Goal: Information Seeking & Learning: Learn about a topic

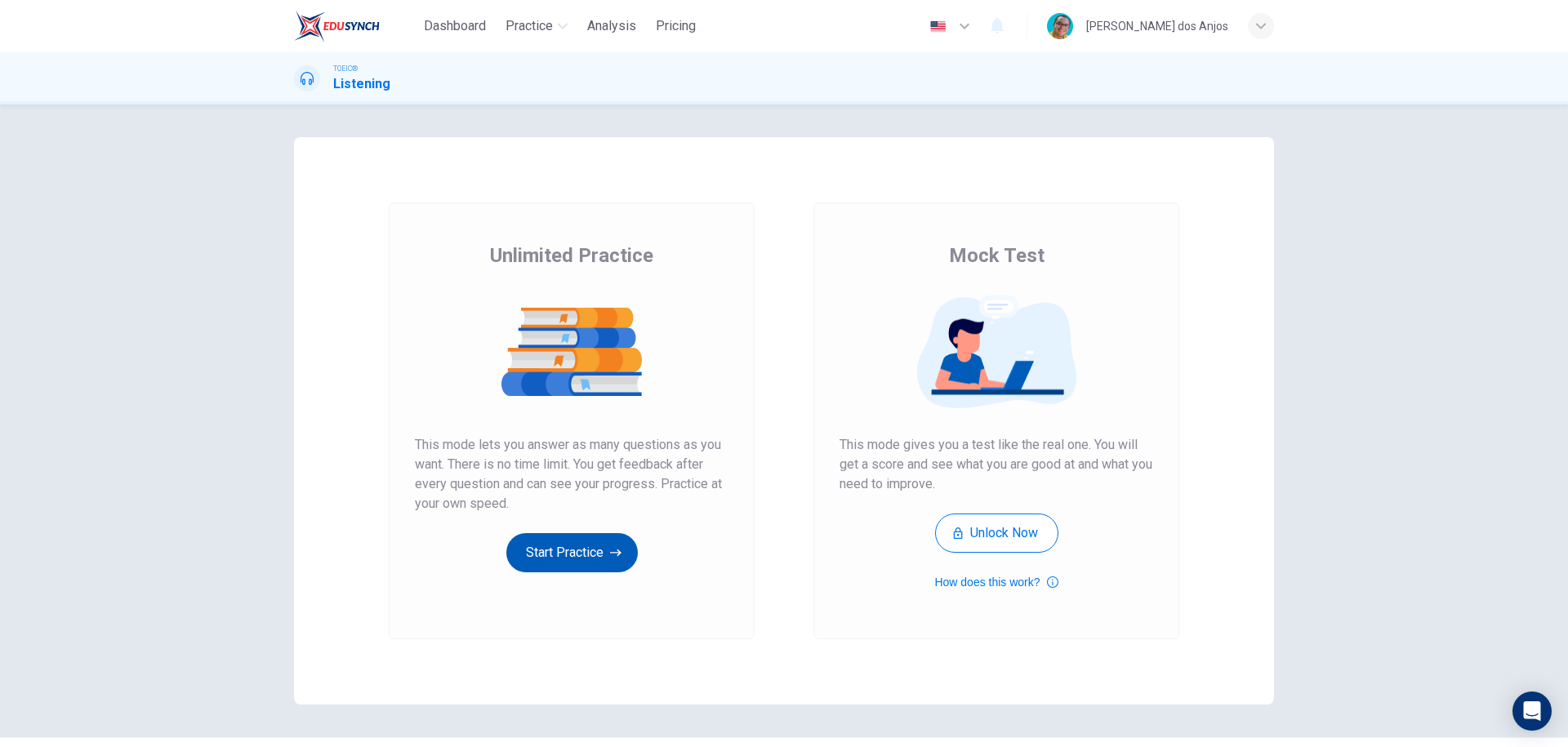
click at [527, 537] on button "Start Practice" at bounding box center [573, 552] width 132 height 39
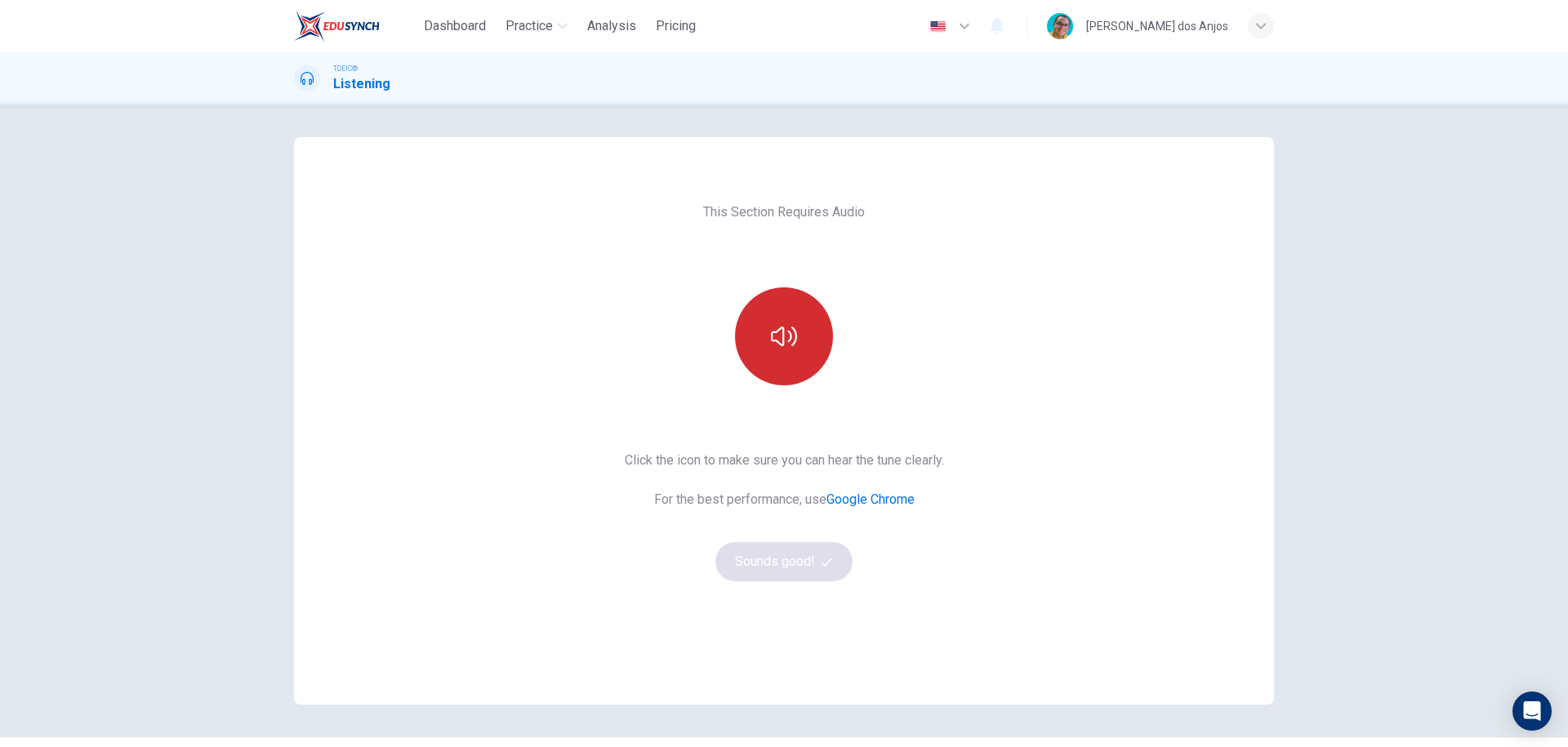
click at [788, 340] on icon "button" at bounding box center [784, 336] width 26 height 26
click at [789, 567] on button "Sounds good!" at bounding box center [784, 561] width 137 height 39
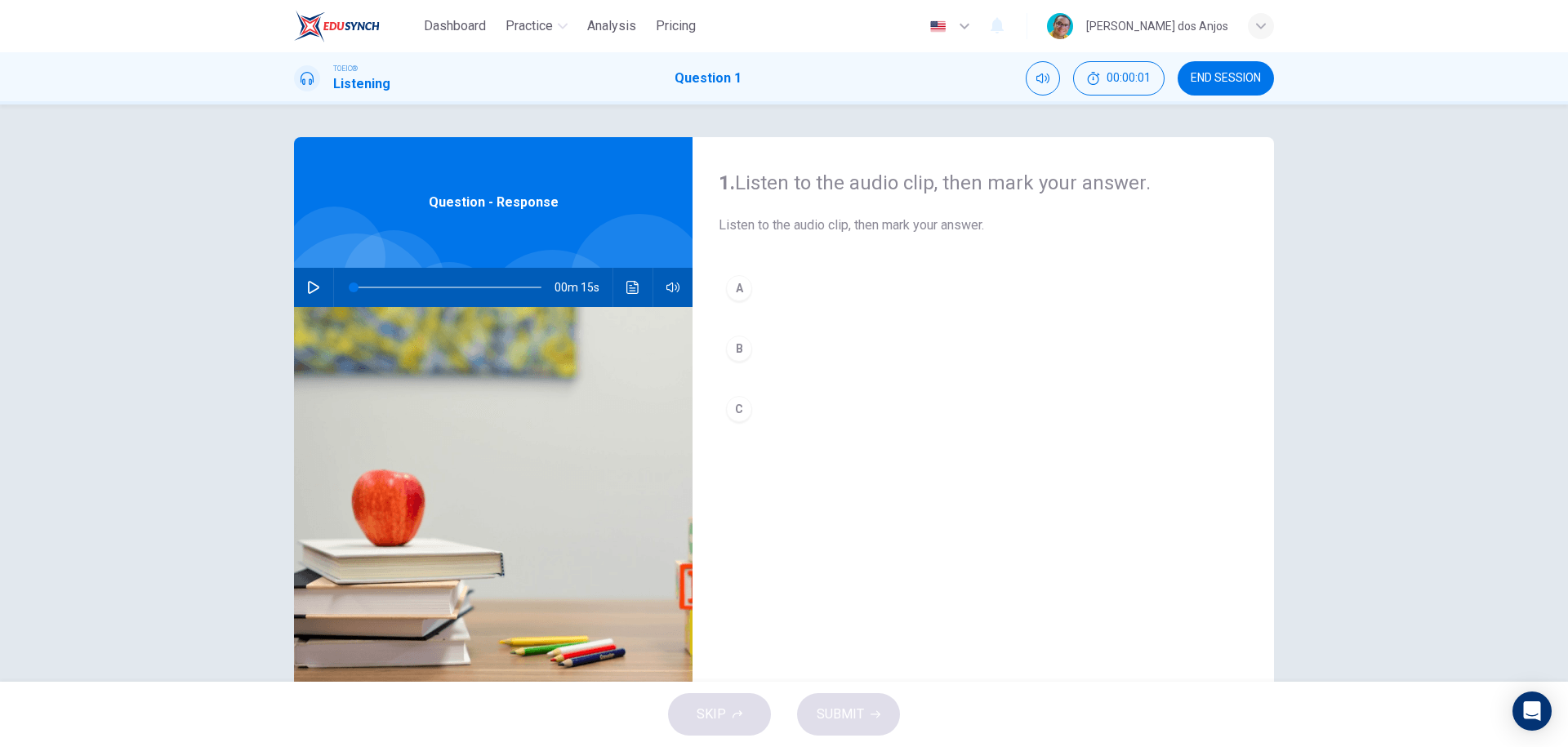
click at [307, 287] on icon "button" at bounding box center [313, 287] width 13 height 13
click at [308, 288] on icon "button" at bounding box center [313, 287] width 13 height 13
click at [734, 285] on div "A" at bounding box center [739, 288] width 26 height 26
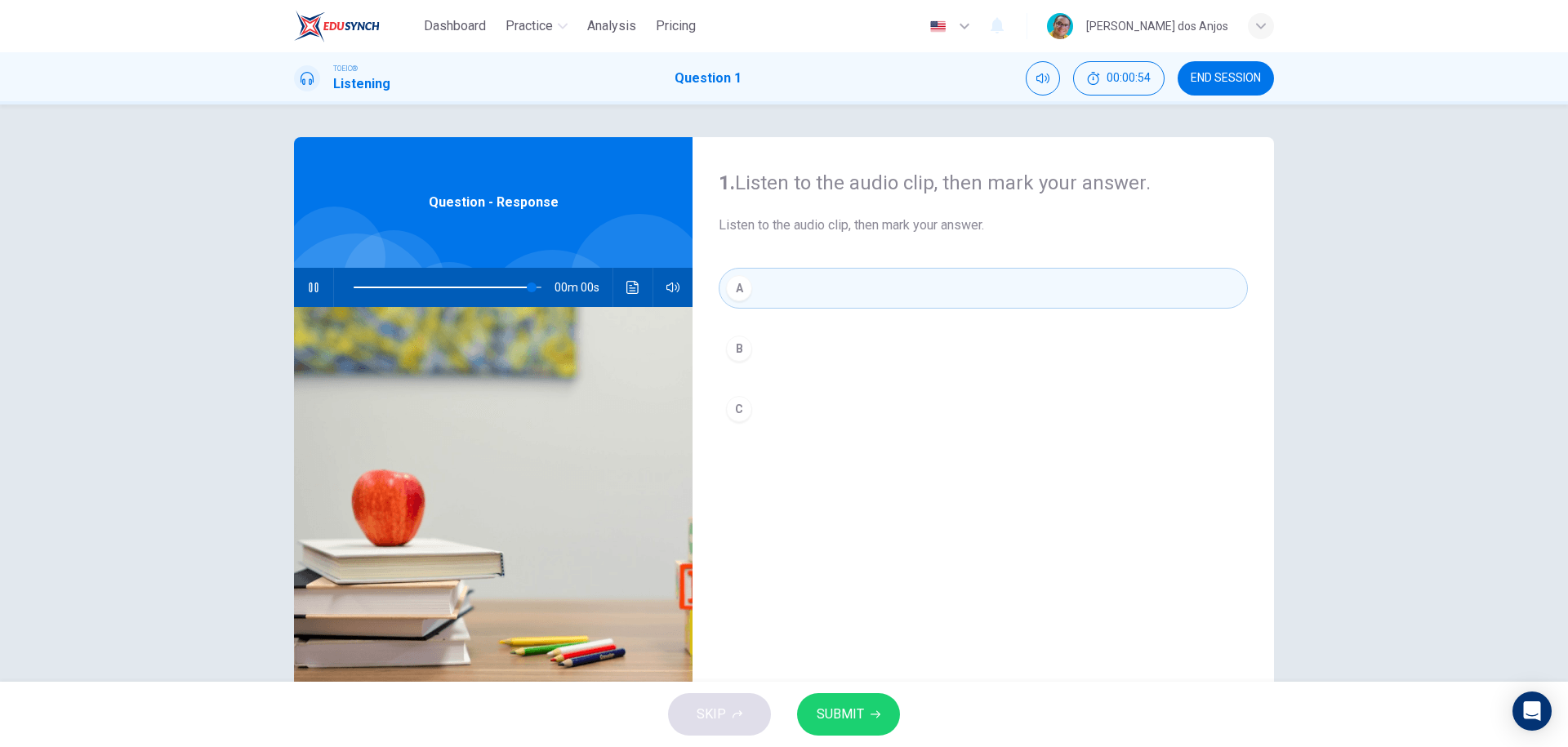
type input "0"
click at [847, 712] on span "SUBMIT" at bounding box center [840, 714] width 47 height 23
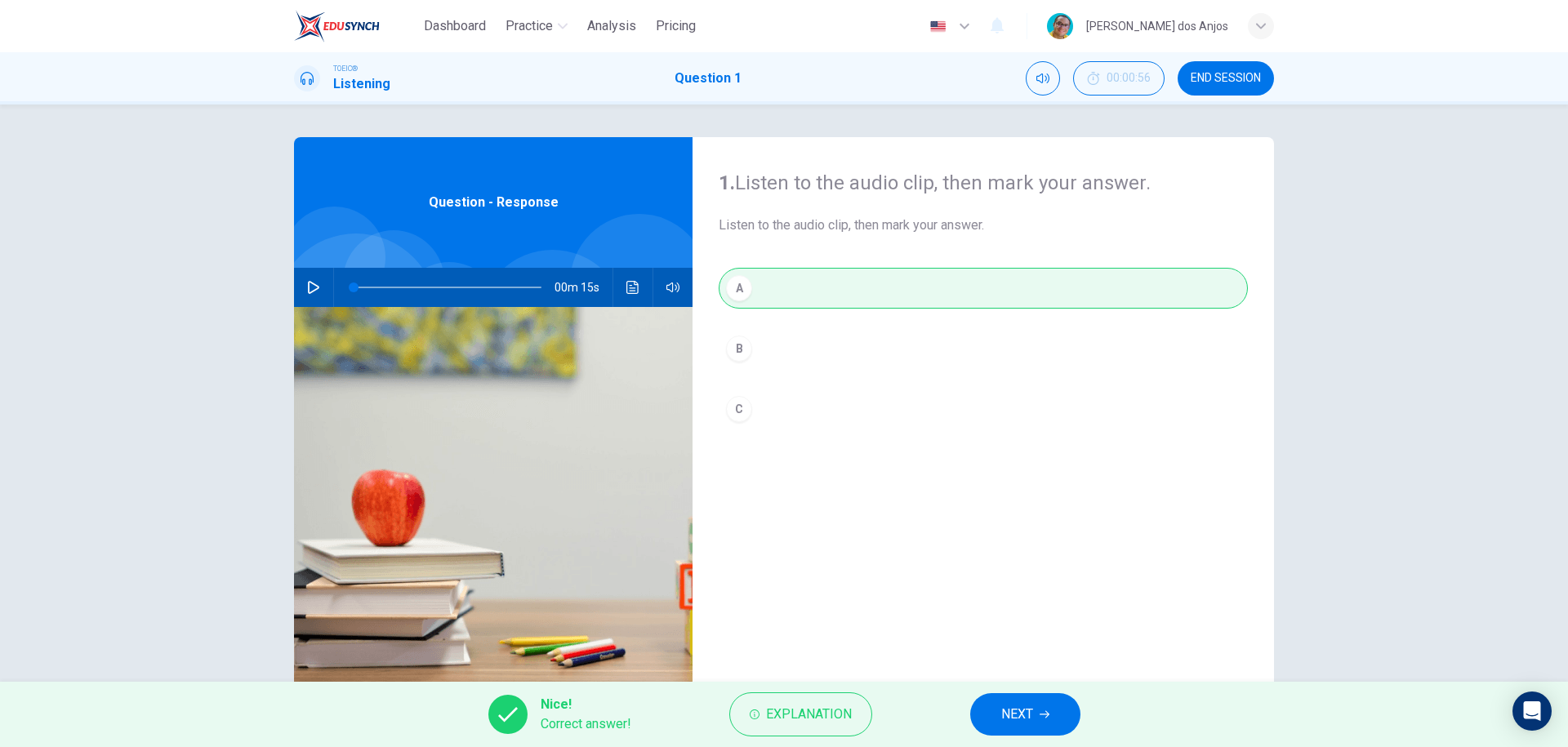
click at [1036, 714] on button "NEXT" at bounding box center [1025, 714] width 110 height 42
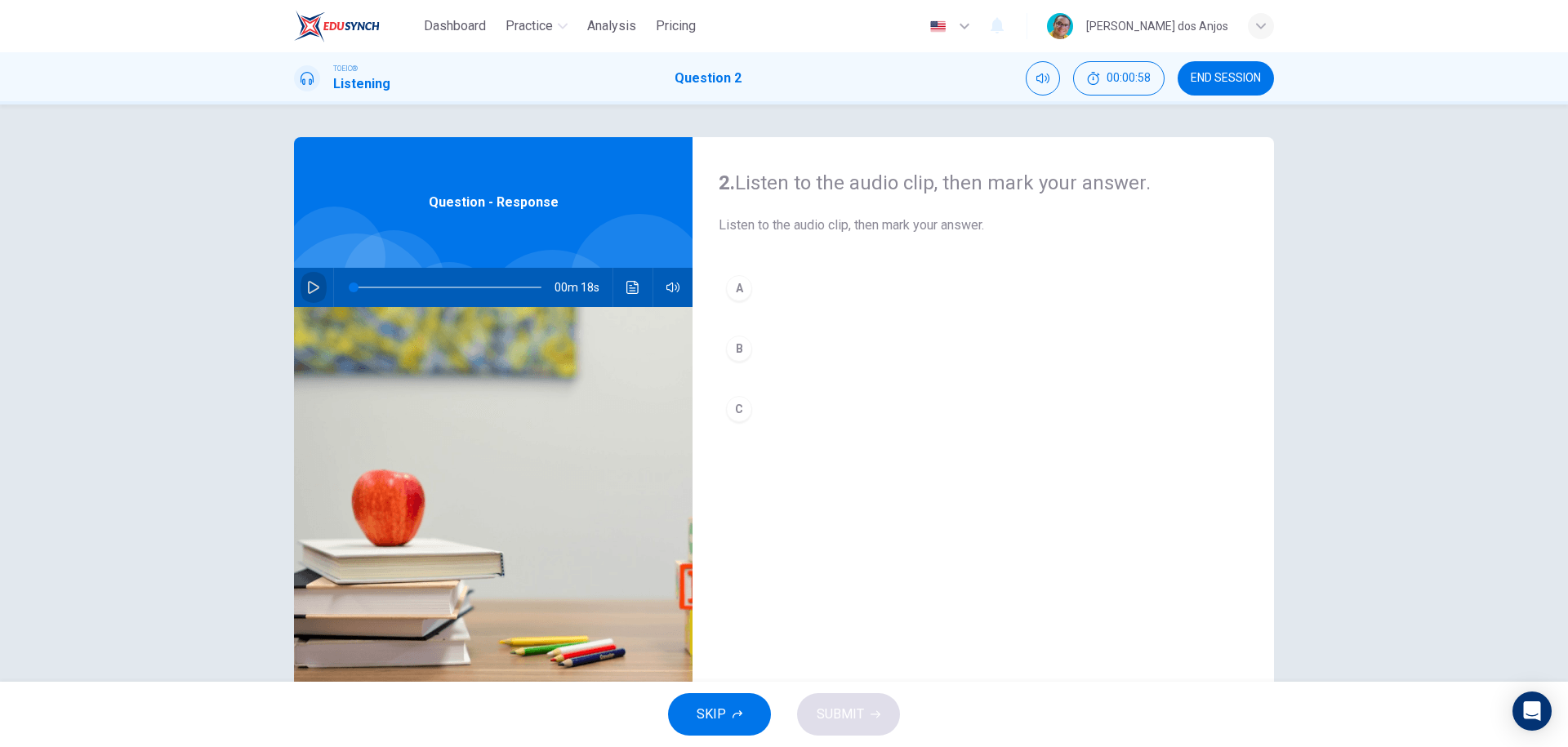
click at [301, 285] on button "button" at bounding box center [313, 287] width 26 height 39
drag, startPoint x: 394, startPoint y: 285, endPoint x: 221, endPoint y: 294, distance: 173.2
click at [221, 294] on div "2. Listen to the audio clip, then [PERSON_NAME] your answer. Listen to the audi…" at bounding box center [784, 393] width 1568 height 577
type input "0"
